Goal: Information Seeking & Learning: Learn about a topic

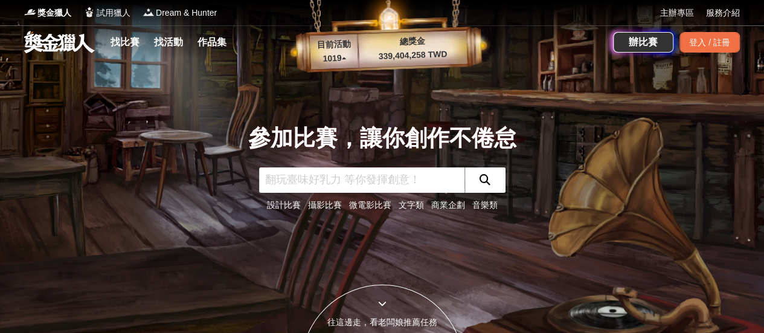
click at [131, 43] on link "找比賽" at bounding box center [125, 42] width 39 height 17
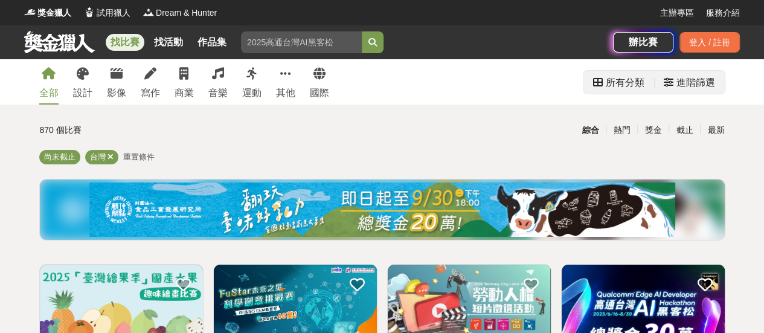
click at [708, 79] on div "進階篩選" at bounding box center [695, 83] width 39 height 24
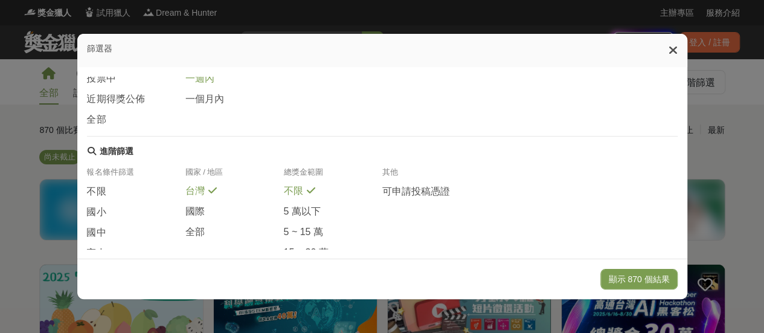
scroll to position [310, 0]
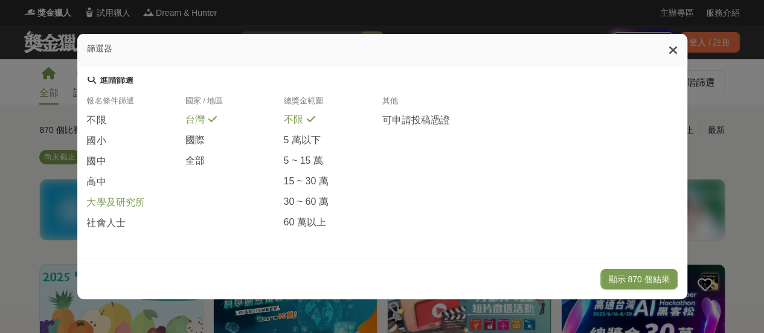
click at [120, 199] on span "大學及研究所" at bounding box center [116, 202] width 58 height 13
click at [653, 275] on button "顯示 117 個結果" at bounding box center [638, 279] width 77 height 21
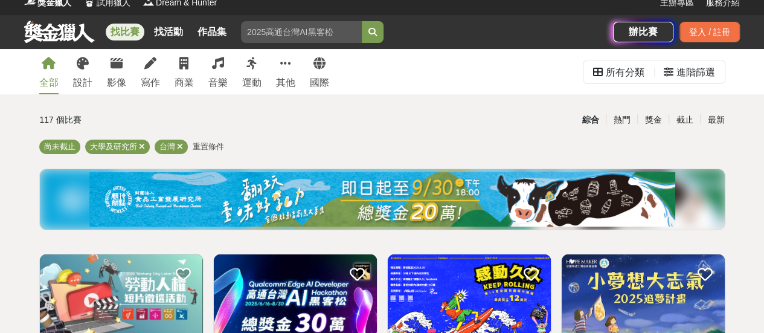
scroll to position [181, 0]
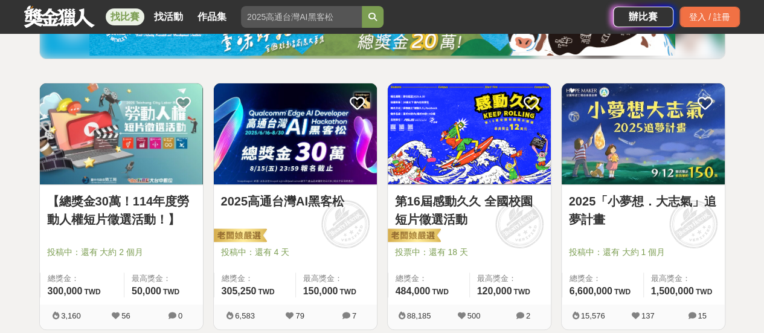
click at [463, 204] on link "第16屆感動久久 全國校園短片徵選活動" at bounding box center [469, 210] width 149 height 36
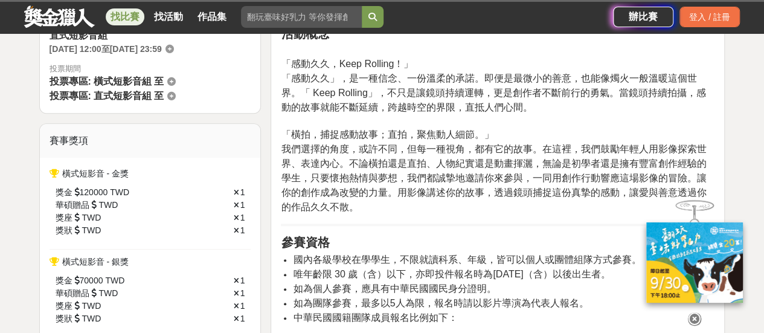
scroll to position [362, 0]
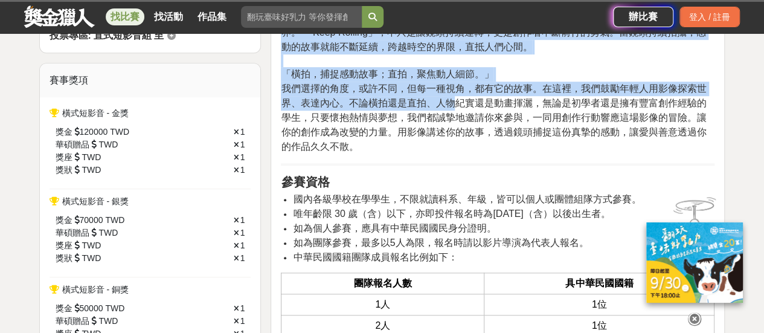
drag, startPoint x: 450, startPoint y: 97, endPoint x: 515, endPoint y: 162, distance: 91.4
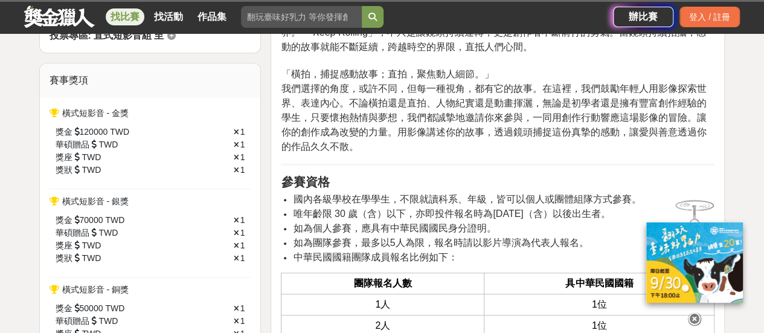
drag, startPoint x: 426, startPoint y: 196, endPoint x: 423, endPoint y: 207, distance: 11.1
click at [425, 196] on span "國內各級學校在學學生，不限就讀科系、年級，皆可以個人或團體組隊方式參賽。" at bounding box center [467, 199] width 348 height 10
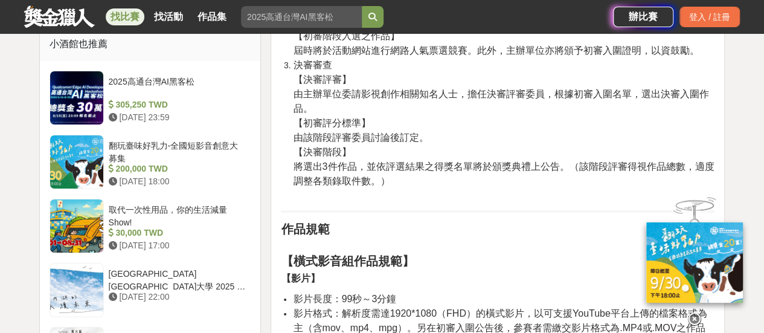
scroll to position [2536, 0]
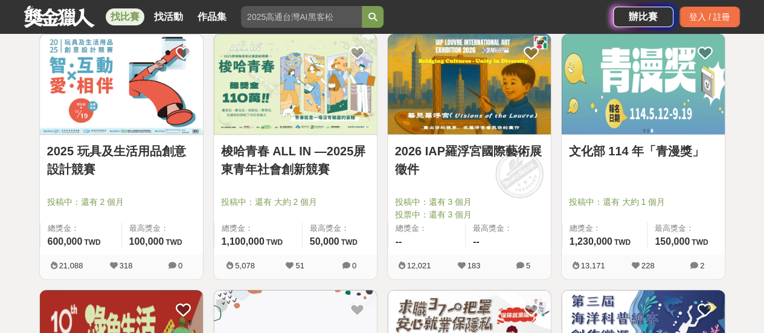
scroll to position [669, 0]
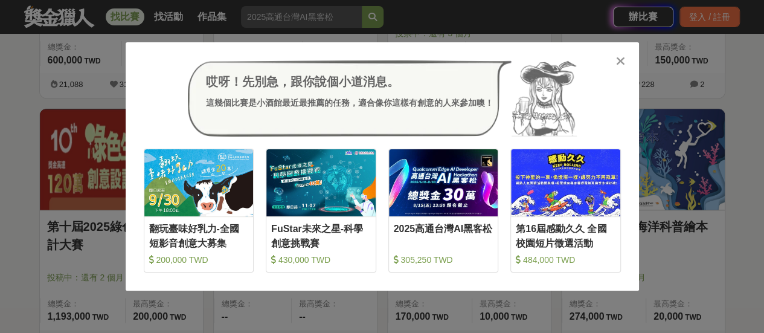
click at [616, 68] on div "哎呀！先別急，跟你說個小道消息。 這幾個比賽是小酒館最近最推薦的任務，適合像你這樣有創意的人來參加噢！" at bounding box center [382, 98] width 477 height 76
click at [623, 62] on icon at bounding box center [620, 61] width 9 height 12
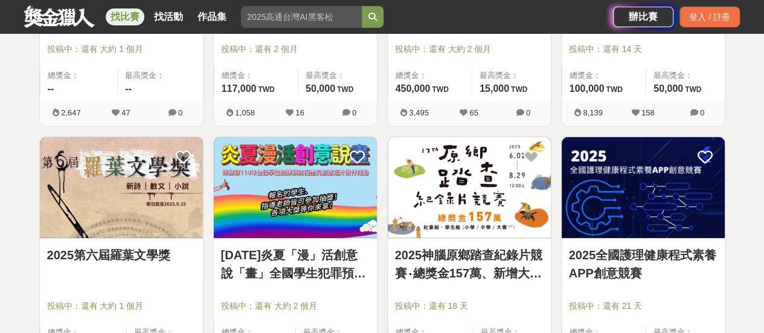
scroll to position [1514, 0]
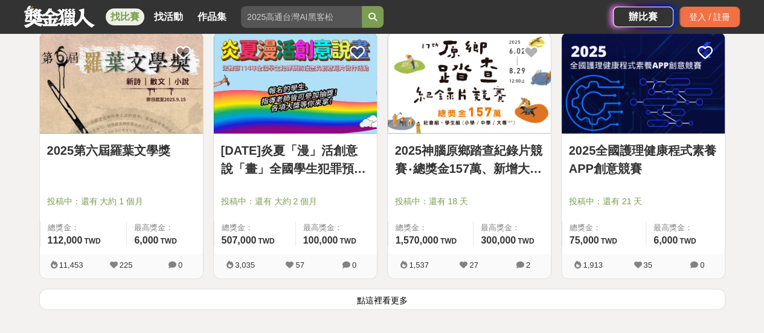
click at [425, 301] on button "點這裡看更多" at bounding box center [382, 299] width 686 height 21
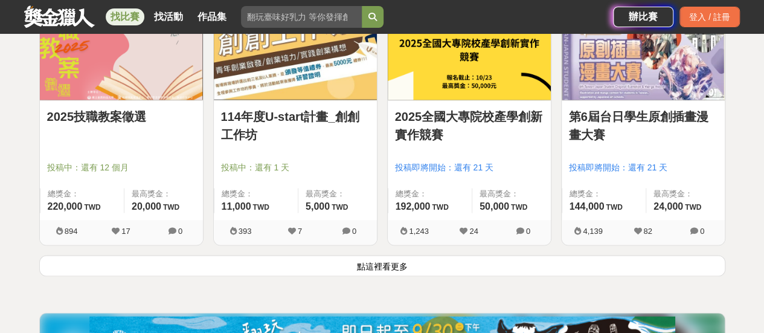
scroll to position [3205, 0]
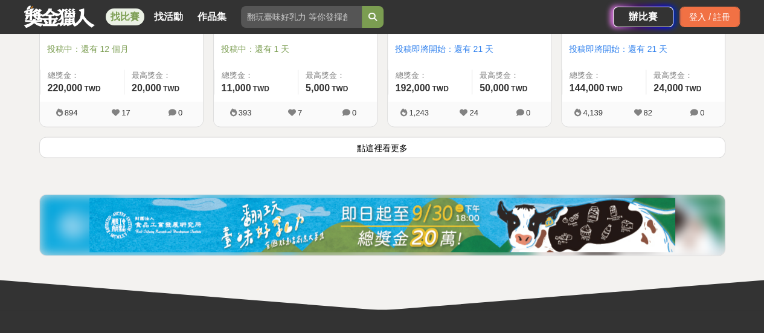
click at [427, 144] on button "點這裡看更多" at bounding box center [382, 146] width 686 height 21
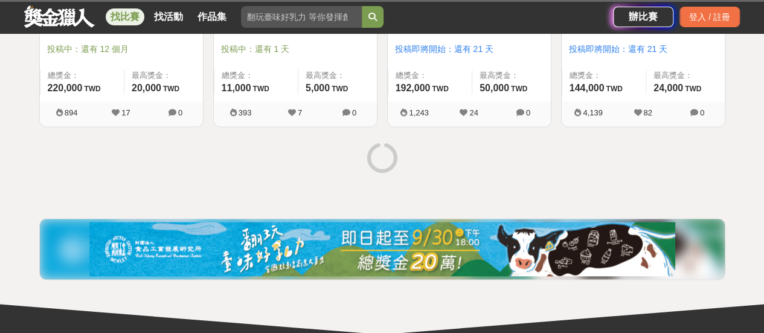
click at [330, 258] on img at bounding box center [382, 249] width 586 height 54
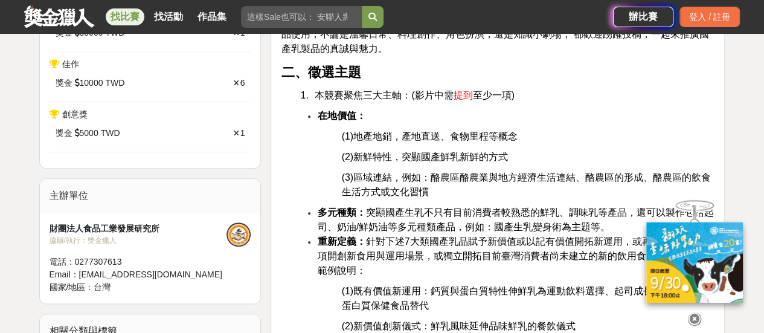
scroll to position [604, 0]
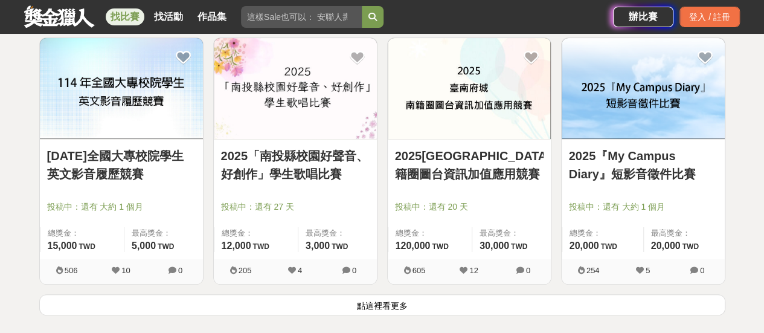
scroll to position [4580, 0]
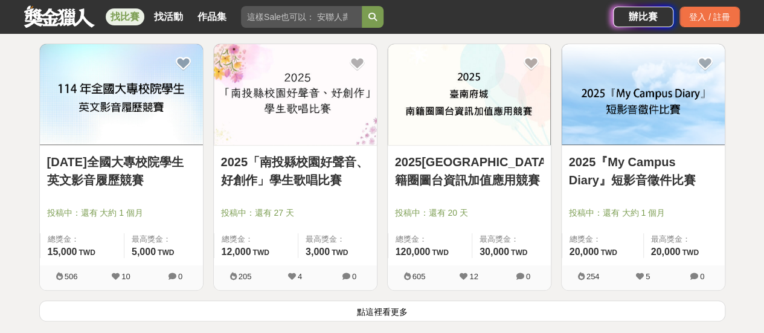
click at [353, 300] on button "點這裡看更多" at bounding box center [382, 310] width 686 height 21
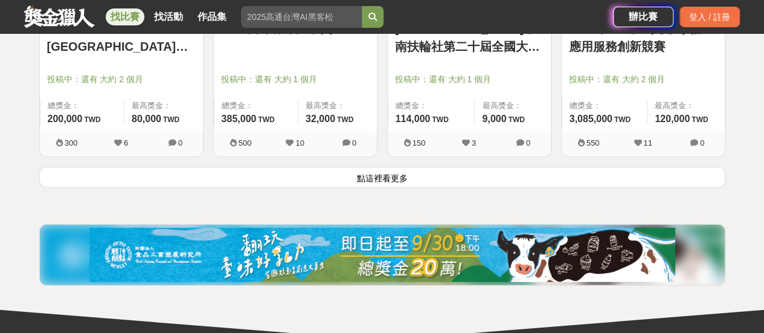
scroll to position [6295, 0]
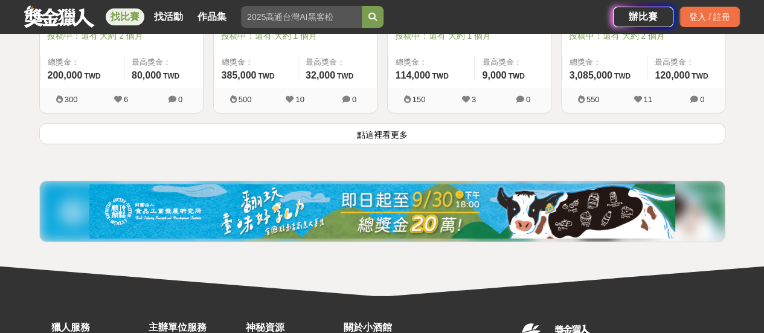
click at [489, 124] on button "點這裡看更多" at bounding box center [382, 133] width 686 height 21
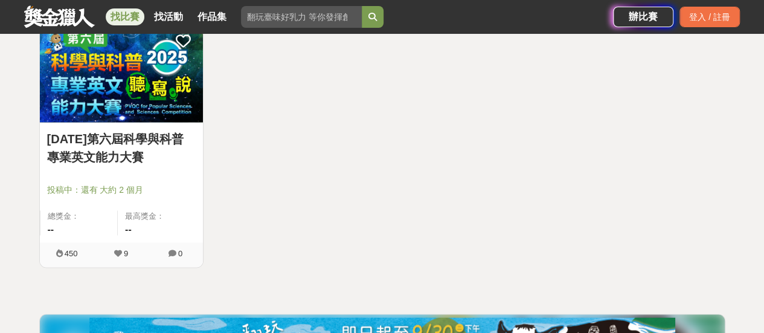
scroll to position [7563, 0]
